Goal: Find specific page/section

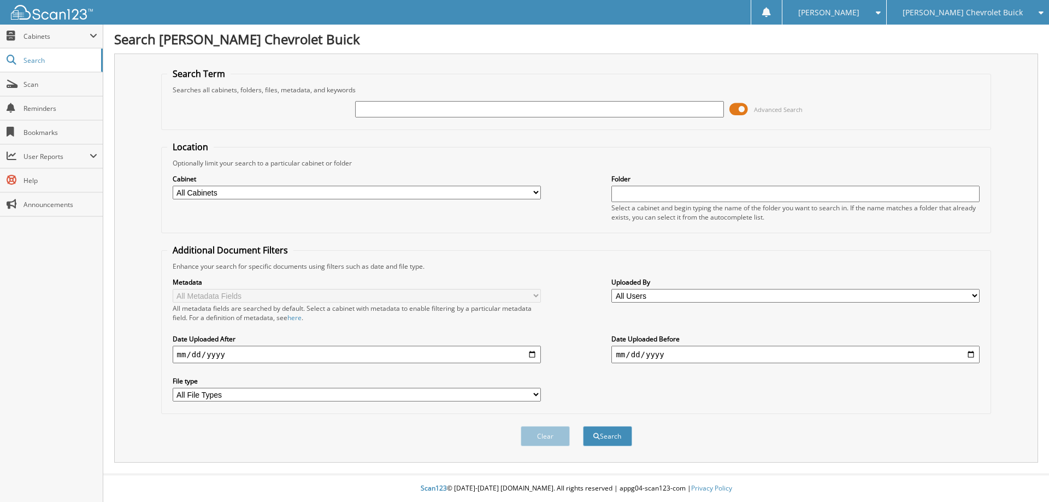
click at [382, 112] on input "text" at bounding box center [539, 109] width 368 height 16
type input "6267"
click at [583, 426] on button "Search" at bounding box center [607, 436] width 49 height 20
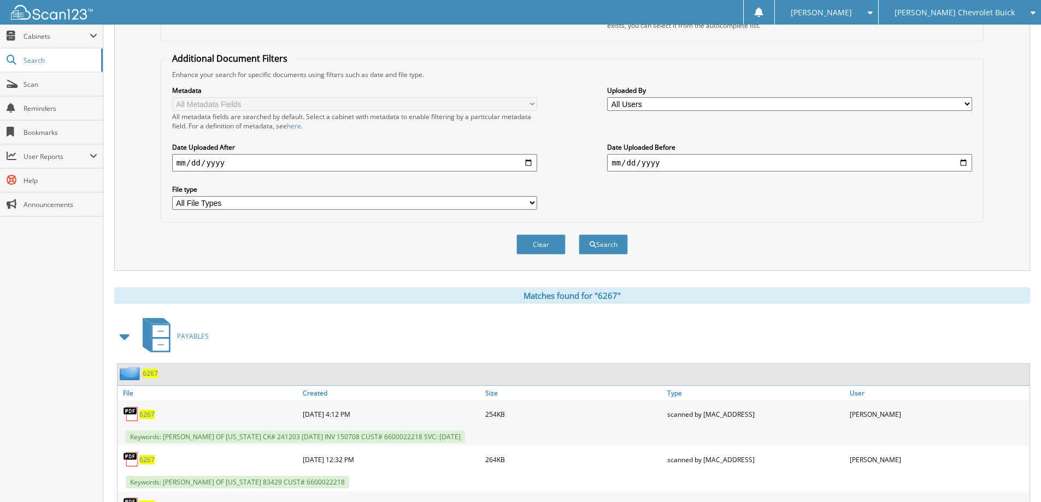
scroll to position [219, 0]
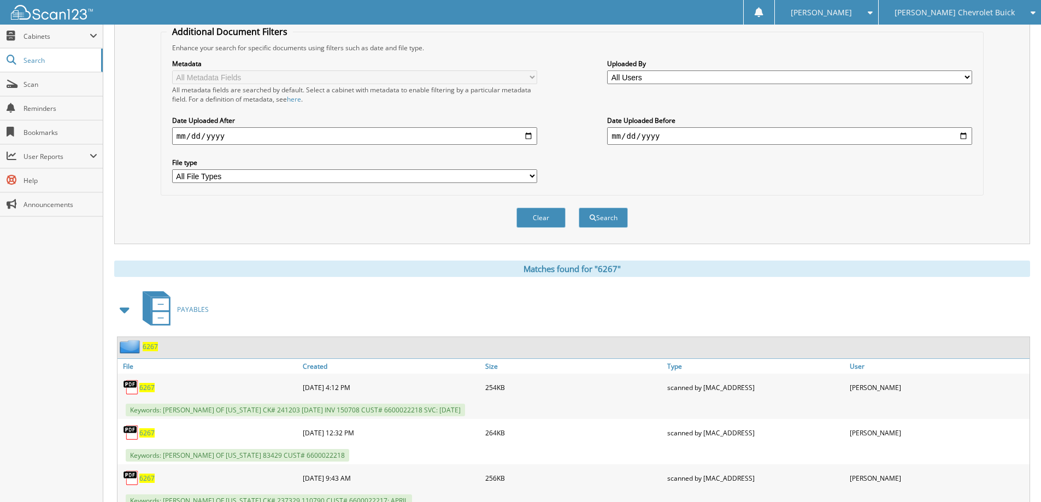
click at [152, 348] on span "6267" at bounding box center [150, 346] width 15 height 9
